Goal: Transaction & Acquisition: Purchase product/service

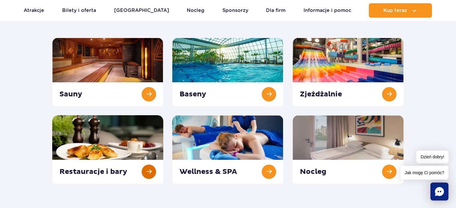
scroll to position [60, 0]
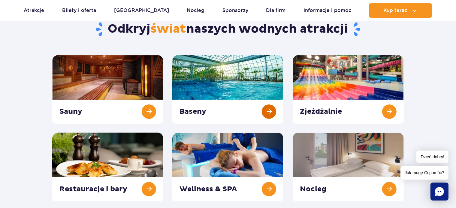
click at [262, 107] on link at bounding box center [227, 89] width 111 height 69
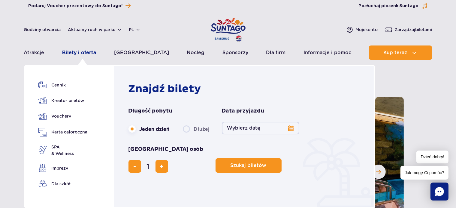
click at [88, 53] on link "Bilety i oferta" at bounding box center [79, 53] width 34 height 14
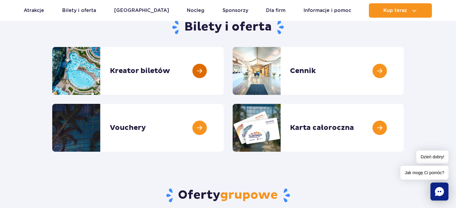
scroll to position [60, 0]
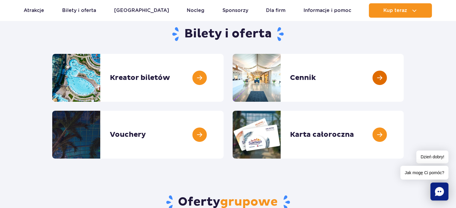
click at [403, 74] on link at bounding box center [403, 78] width 0 height 48
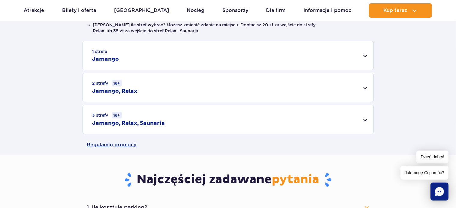
scroll to position [180, 0]
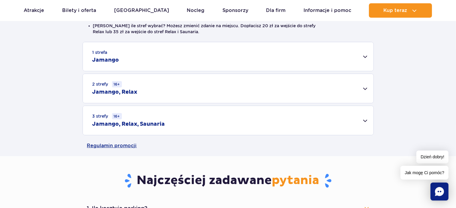
click at [363, 85] on div "2 strefy 16+ Jamango, Relax" at bounding box center [228, 88] width 290 height 29
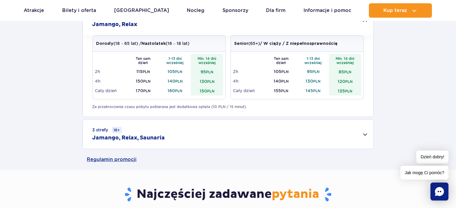
scroll to position [270, 0]
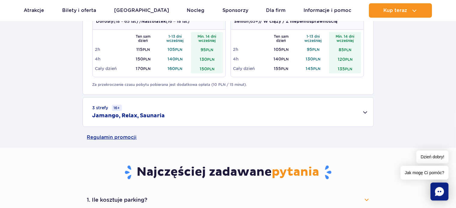
click at [366, 113] on div "3 strefy 16+ Jamango, Relax, Saunaria" at bounding box center [228, 112] width 290 height 29
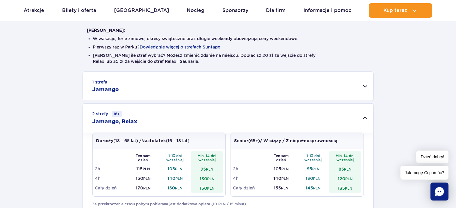
scroll to position [150, 0]
click at [370, 89] on div "1 strefa Jamango" at bounding box center [228, 86] width 290 height 29
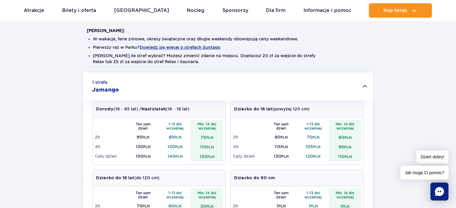
click at [363, 87] on div "1 strefa Jamango" at bounding box center [228, 86] width 290 height 29
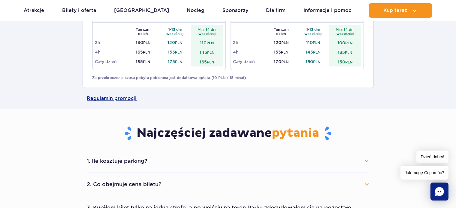
scroll to position [390, 0]
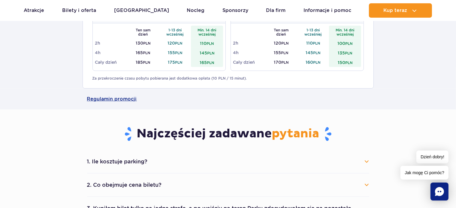
click at [201, 152] on li "1. Ile kosztuje parking? Parking kosztuje 25 zł za każdy rozpoczęty dzień kalen…" at bounding box center [228, 162] width 282 height 23
click at [169, 160] on button "1. Ile kosztuje parking?" at bounding box center [228, 161] width 282 height 13
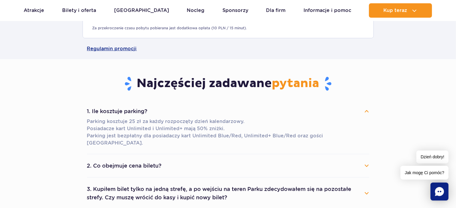
scroll to position [480, 0]
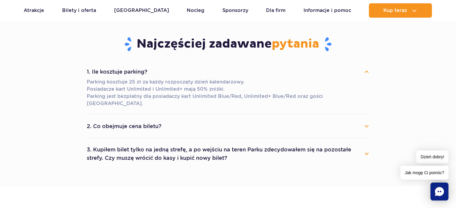
click at [212, 125] on button "2. Co obejmuje cena biletu?" at bounding box center [228, 126] width 282 height 13
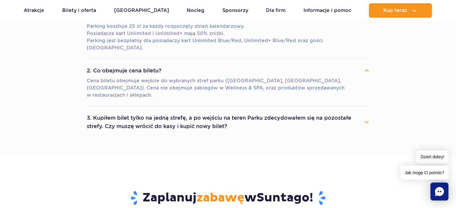
scroll to position [540, 0]
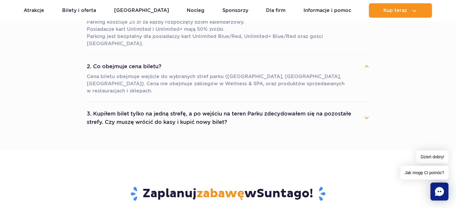
click at [280, 107] on button "3. Kupiłem bilet tylko na jedną strefę, a po wejściu na teren Parku zdecydowałe…" at bounding box center [228, 118] width 282 height 22
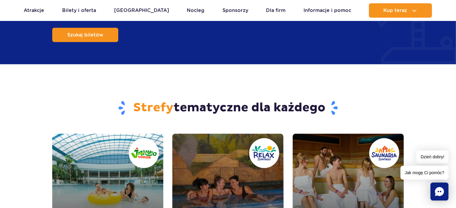
scroll to position [750, 0]
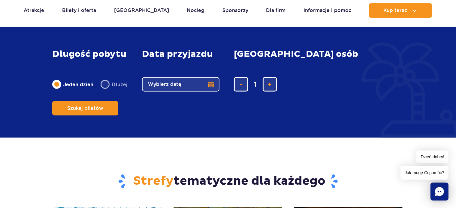
click at [103, 81] on label "Dłużej" at bounding box center [113, 84] width 27 height 13
click at [103, 90] on input "Dłużej" at bounding box center [103, 90] width 7 height 1
radio input "false"
radio input "true"
click at [59, 80] on label "Jeden dzień" at bounding box center [72, 84] width 41 height 13
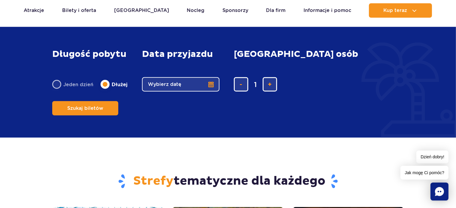
click at [59, 90] on input "Jeden dzień" at bounding box center [55, 90] width 7 height 1
radio input "true"
click at [216, 82] on button "Wybierz datę" at bounding box center [180, 84] width 77 height 14
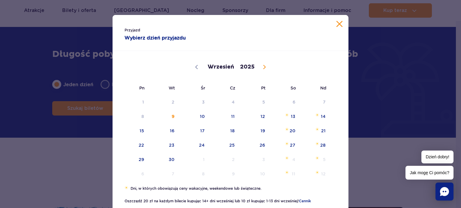
click at [263, 67] on icon at bounding box center [264, 67] width 2 height 4
select select "9"
click at [291, 101] on span "4" at bounding box center [285, 102] width 30 height 14
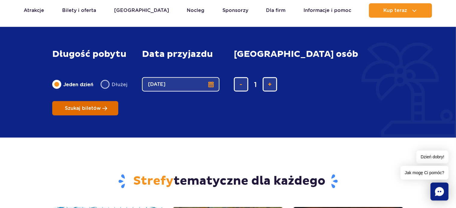
click at [118, 101] on button "Szukaj biletów" at bounding box center [85, 108] width 66 height 14
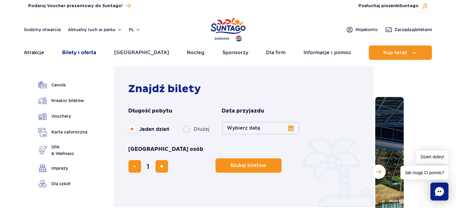
click at [89, 52] on link "Bilety i oferta" at bounding box center [79, 53] width 34 height 14
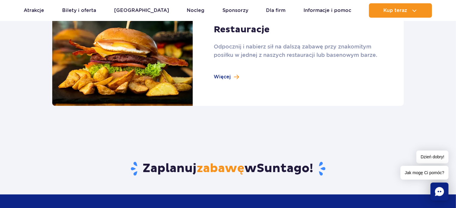
scroll to position [570, 0]
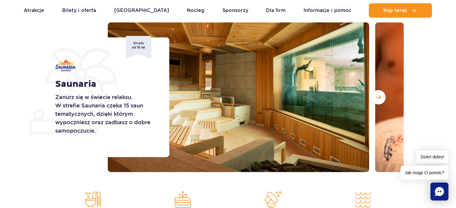
scroll to position [90, 0]
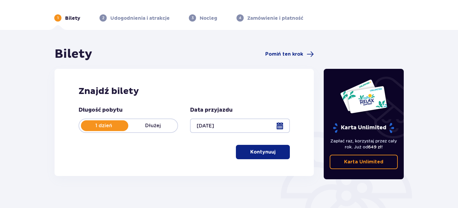
scroll to position [97, 0]
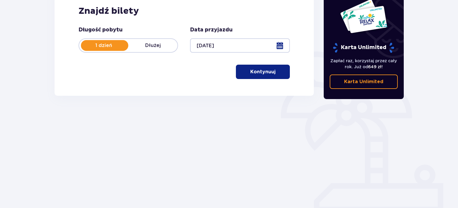
click at [280, 81] on div "Znajdź bilety Długość pobytu 1 dzień Dłużej Data przyjazdu 04.10.25 Kontynuuj" at bounding box center [184, 42] width 259 height 107
click at [273, 73] on span "button" at bounding box center [276, 71] width 7 height 7
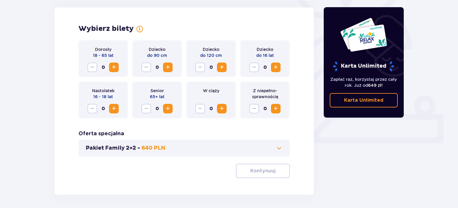
scroll to position [167, 0]
click at [112, 68] on span "Increase" at bounding box center [113, 67] width 7 height 7
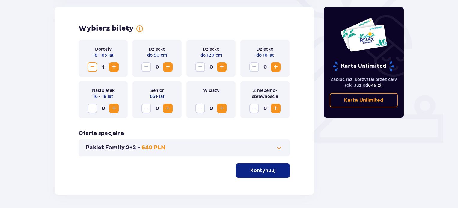
click at [112, 68] on span "Increase" at bounding box center [113, 67] width 7 height 7
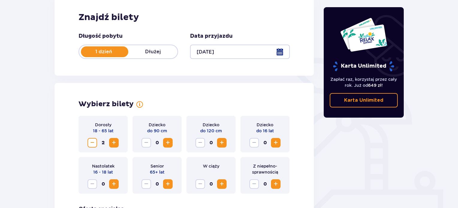
scroll to position [189, 0]
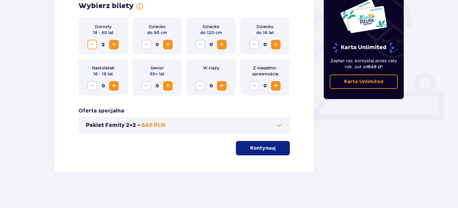
click at [166, 123] on button "Pakiet Family 2+2 - 640 PLN" at bounding box center [184, 125] width 197 height 7
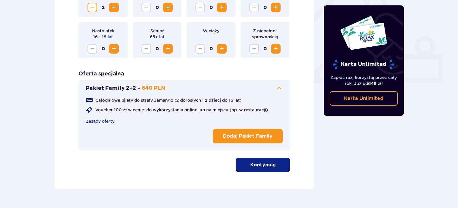
scroll to position [227, 0]
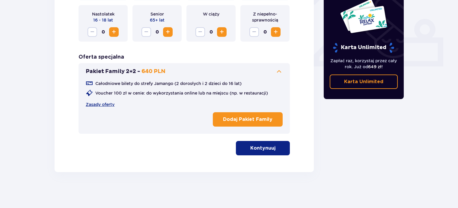
click at [272, 151] on button "Kontynuuj" at bounding box center [263, 148] width 54 height 14
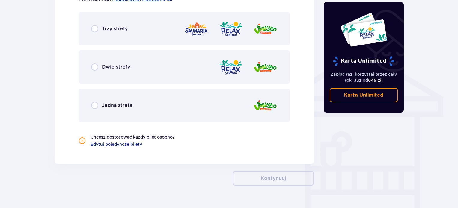
scroll to position [452, 0]
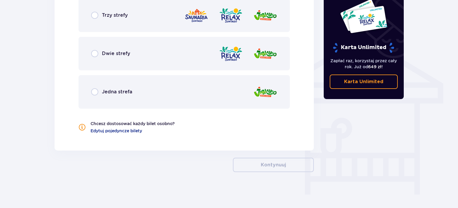
click at [104, 18] on p "Trzy strefy" at bounding box center [115, 15] width 26 height 7
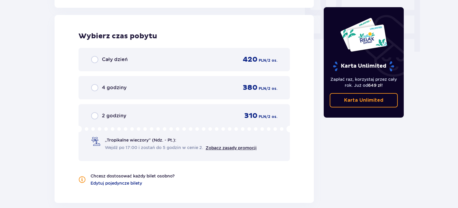
scroll to position [595, 0]
click at [111, 61] on p "Cały dzień" at bounding box center [115, 59] width 26 height 7
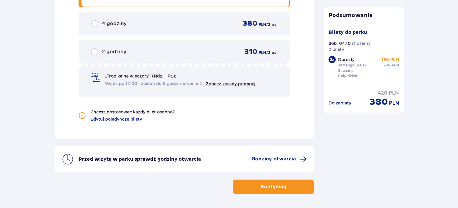
scroll to position [680, 0]
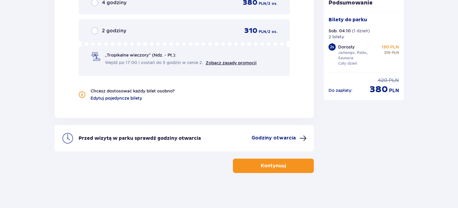
click at [135, 98] on span "Edytuj pojedyncze bilety" at bounding box center [117, 98] width 52 height 6
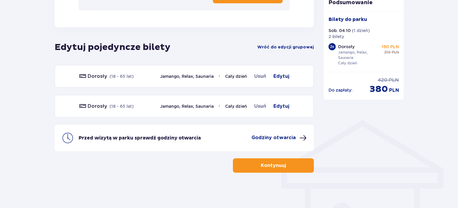
scroll to position [367, 0]
click at [257, 108] on span "Usuń" at bounding box center [260, 106] width 12 height 7
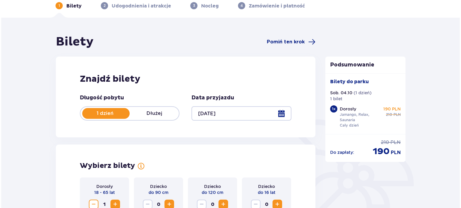
scroll to position [30, 0]
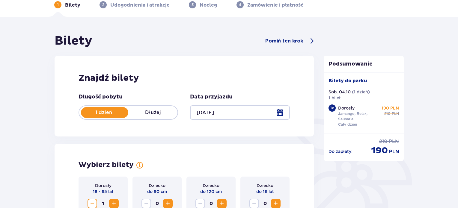
click at [256, 110] on div at bounding box center [240, 113] width 100 height 14
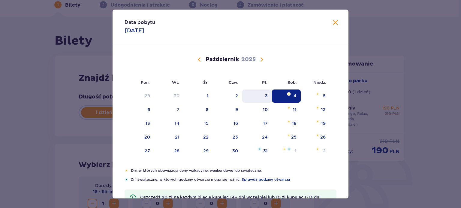
click at [268, 95] on div "3" at bounding box center [257, 96] width 30 height 13
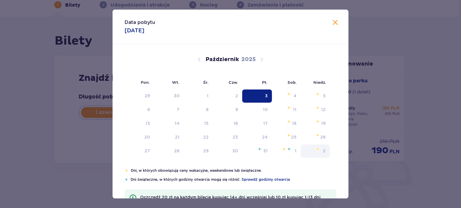
type input "03.10.25"
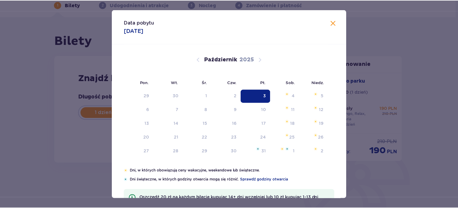
scroll to position [28, 0]
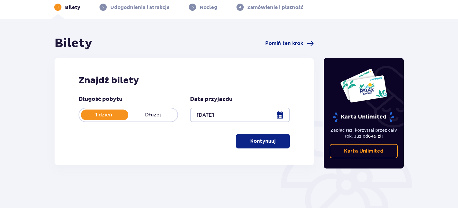
click at [269, 140] on p "Kontynuuj" at bounding box center [262, 141] width 25 height 7
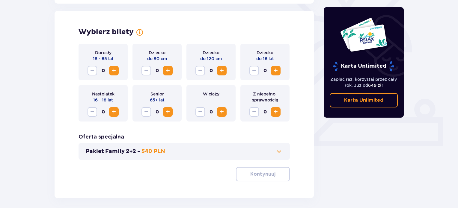
scroll to position [167, 0]
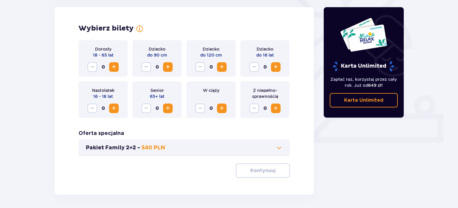
click at [111, 68] on span "Increase" at bounding box center [113, 67] width 7 height 7
click at [278, 167] on span "button" at bounding box center [276, 170] width 7 height 7
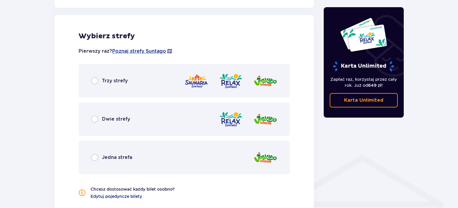
scroll to position [333, 0]
click at [140, 75] on div "Trzy strefy" at bounding box center [184, 81] width 211 height 34
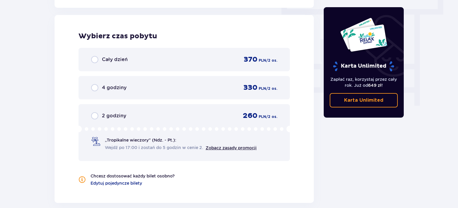
scroll to position [541, 0]
click at [206, 60] on div "Cały dzień 370 PLN / 2 os." at bounding box center [184, 59] width 186 height 9
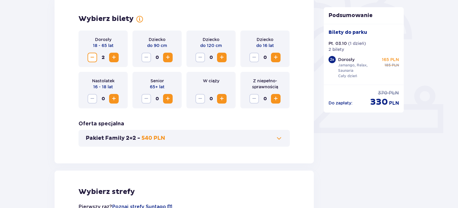
scroll to position [0, 0]
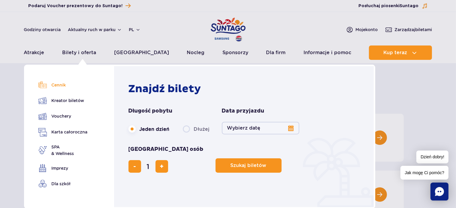
click at [69, 87] on link "Cennik" at bounding box center [62, 85] width 49 height 8
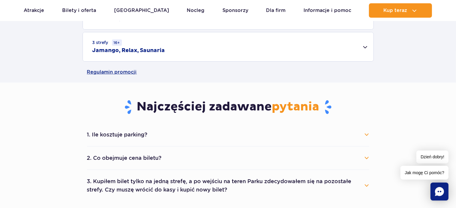
scroll to position [210, 0]
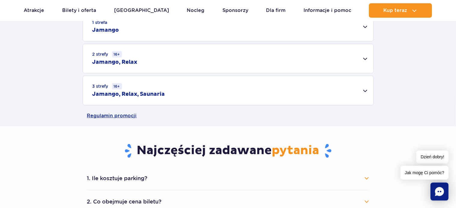
click at [256, 91] on div "3 strefy 16+ Jamango, Relax, Saunaria" at bounding box center [228, 90] width 290 height 29
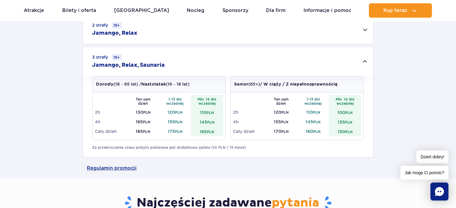
scroll to position [240, 0]
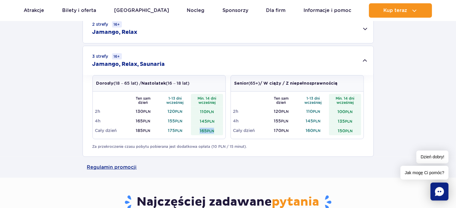
drag, startPoint x: 199, startPoint y: 131, endPoint x: 215, endPoint y: 130, distance: 15.9
click at [215, 130] on td "165 PLN" at bounding box center [207, 131] width 32 height 10
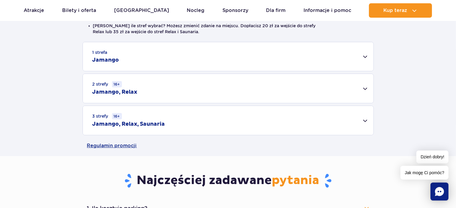
scroll to position [180, 0]
click at [243, 117] on div "3 strefy 16+ Jamango, Relax, Saunaria" at bounding box center [228, 120] width 290 height 29
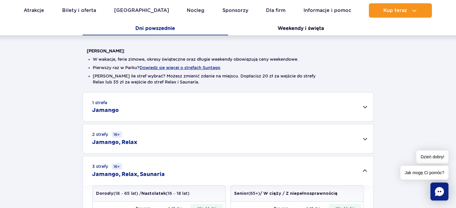
scroll to position [90, 0]
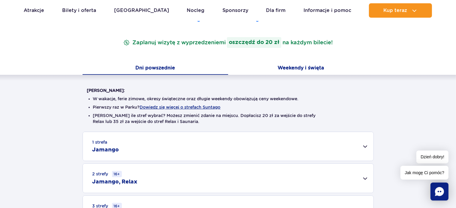
click at [313, 64] on button "Weekendy i święta" at bounding box center [300, 68] width 145 height 13
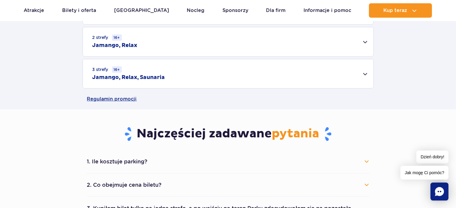
scroll to position [240, 0]
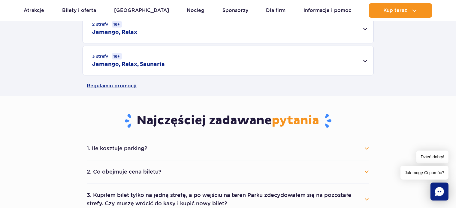
click at [196, 55] on div "3 strefy 16+ Jamango, Relax, Saunaria" at bounding box center [228, 60] width 290 height 29
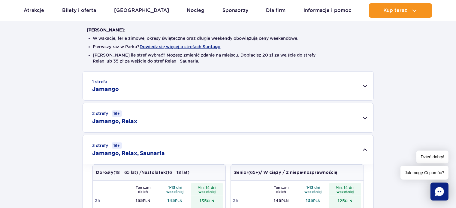
scroll to position [150, 0]
